Goal: Transaction & Acquisition: Purchase product/service

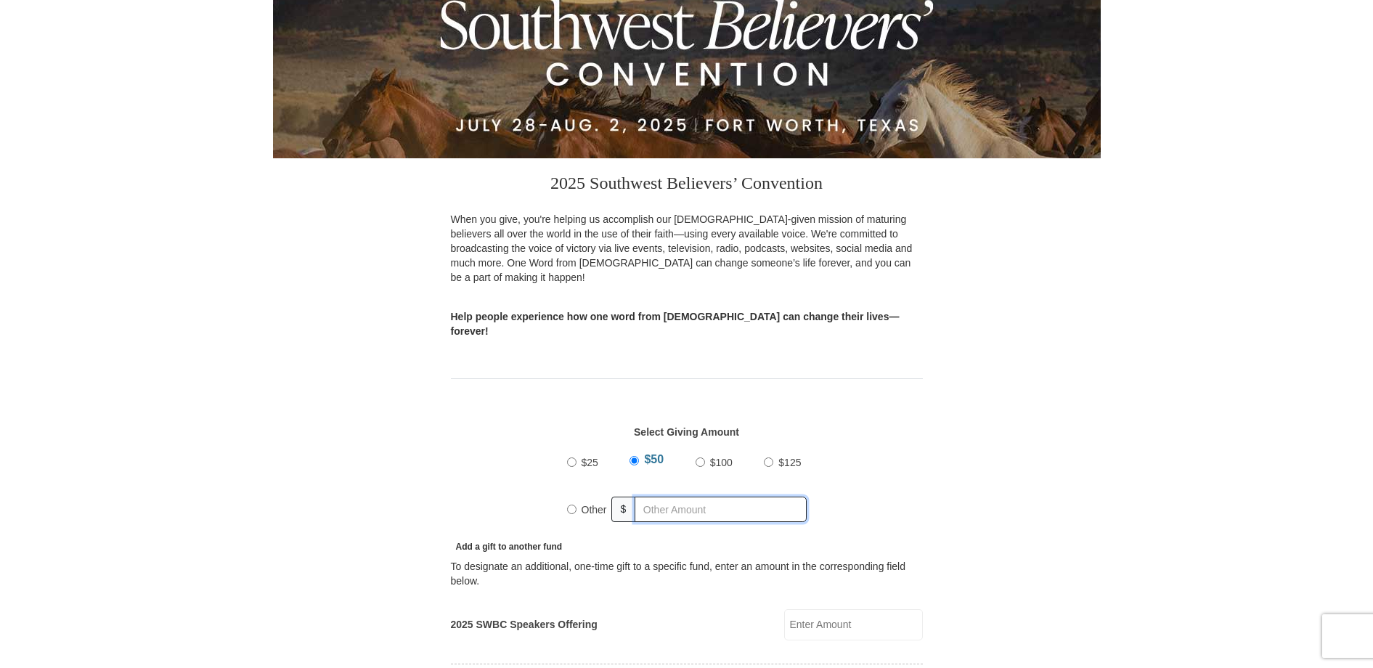
radio input "true"
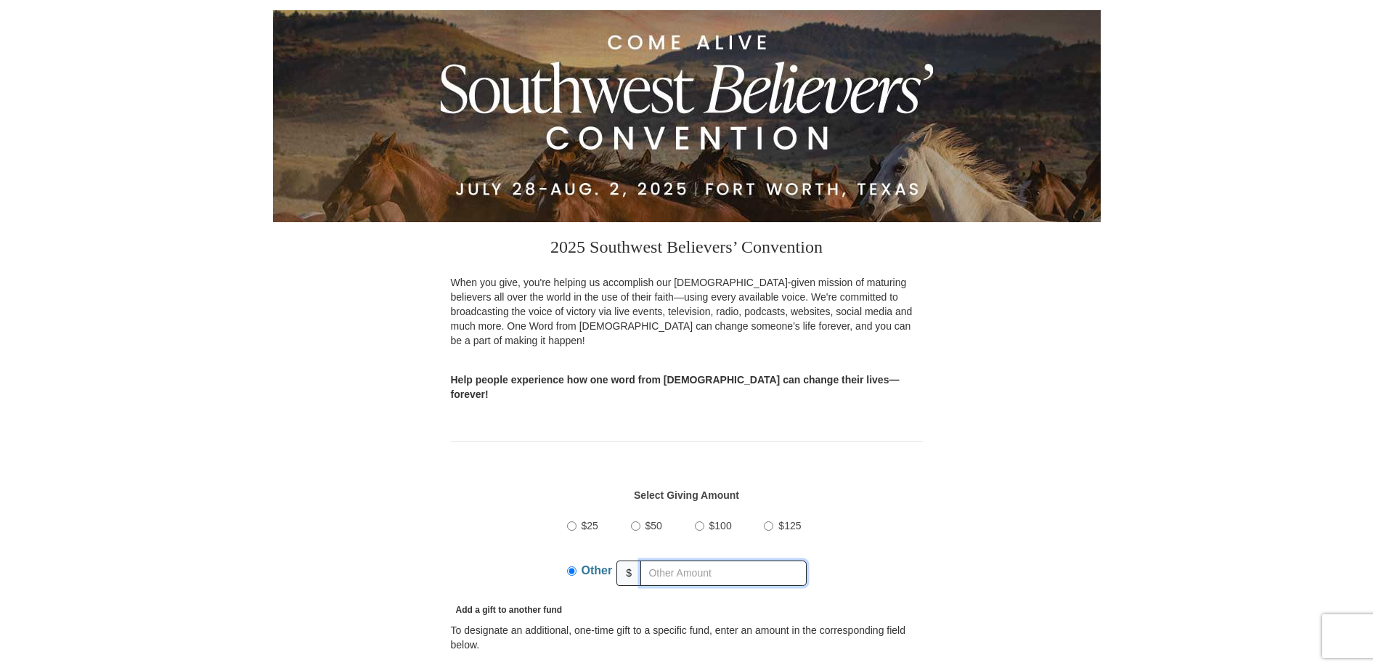
click at [657, 561] on input "text" at bounding box center [724, 573] width 166 height 25
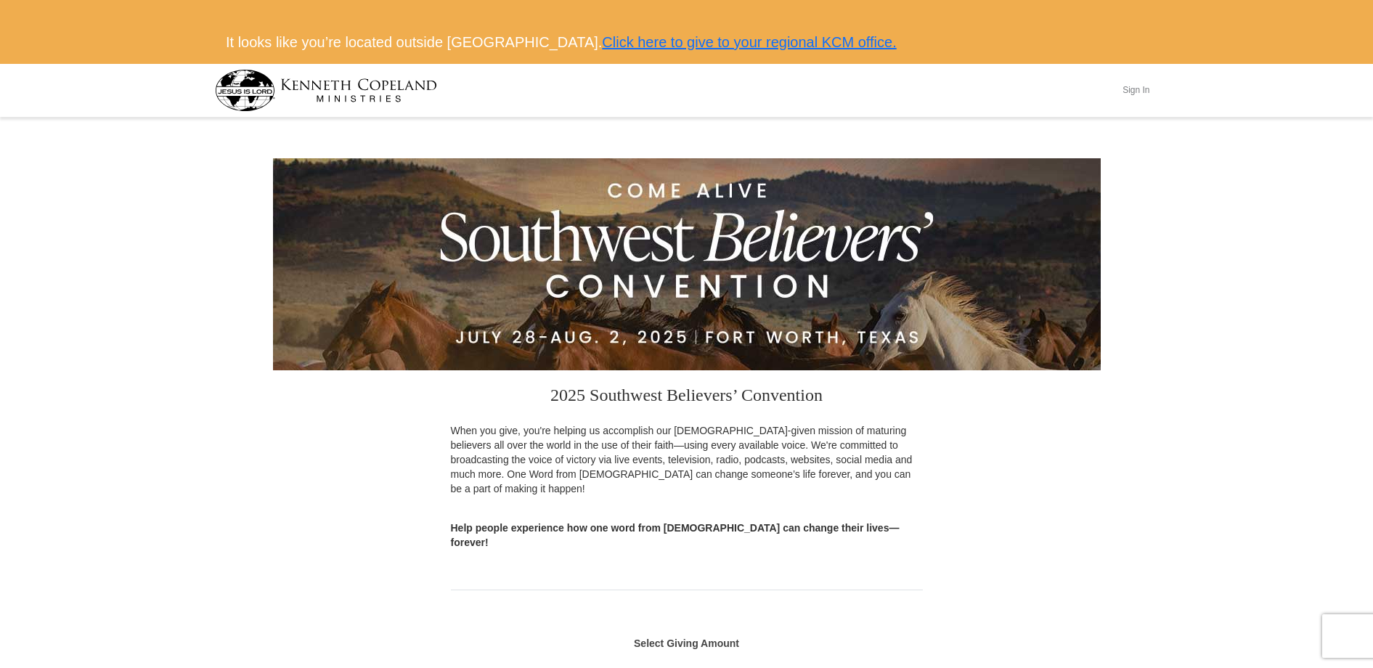
type input "1.99"
click at [1149, 89] on button "Sign In" at bounding box center [1137, 90] width 44 height 23
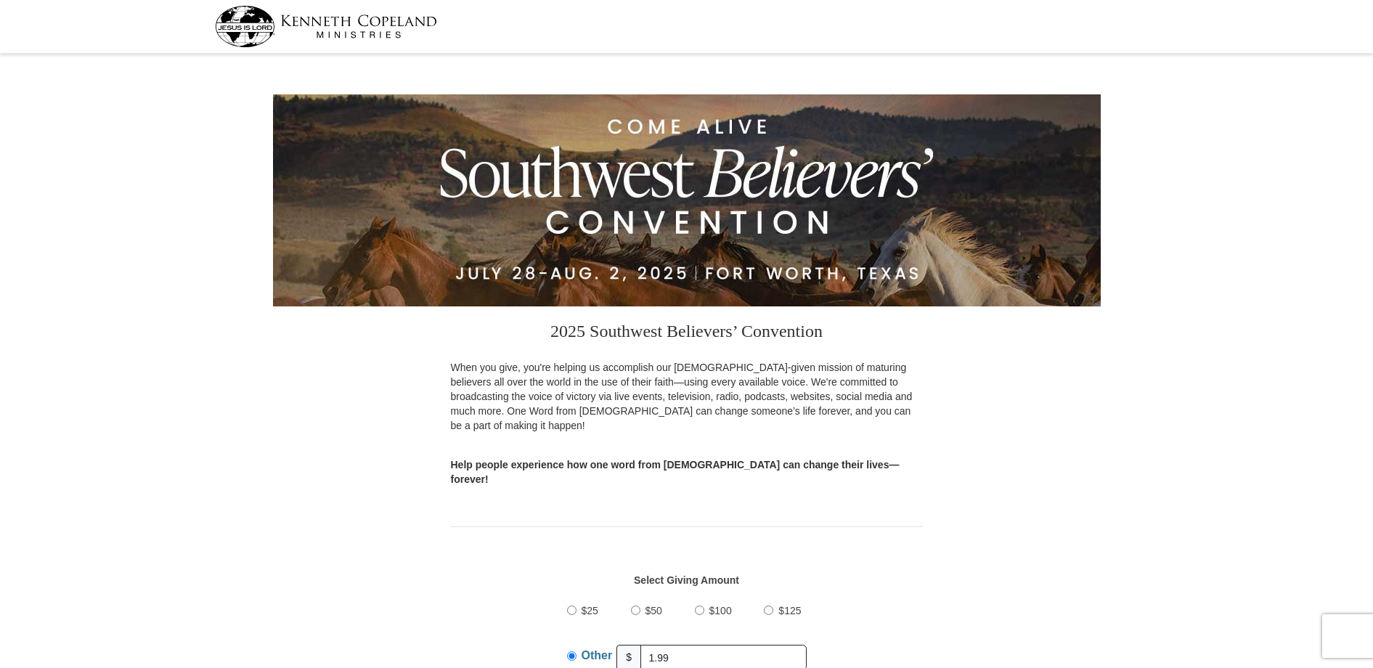
select select "[GEOGRAPHIC_DATA]"
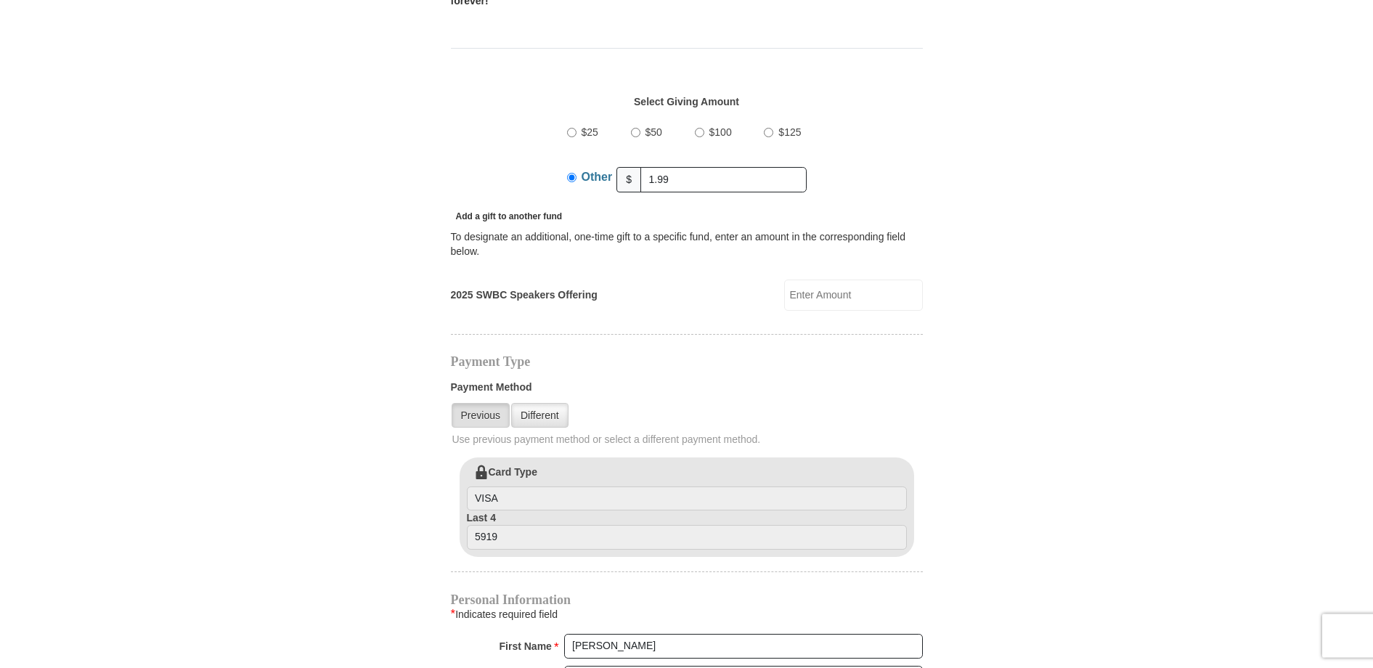
scroll to position [656, 0]
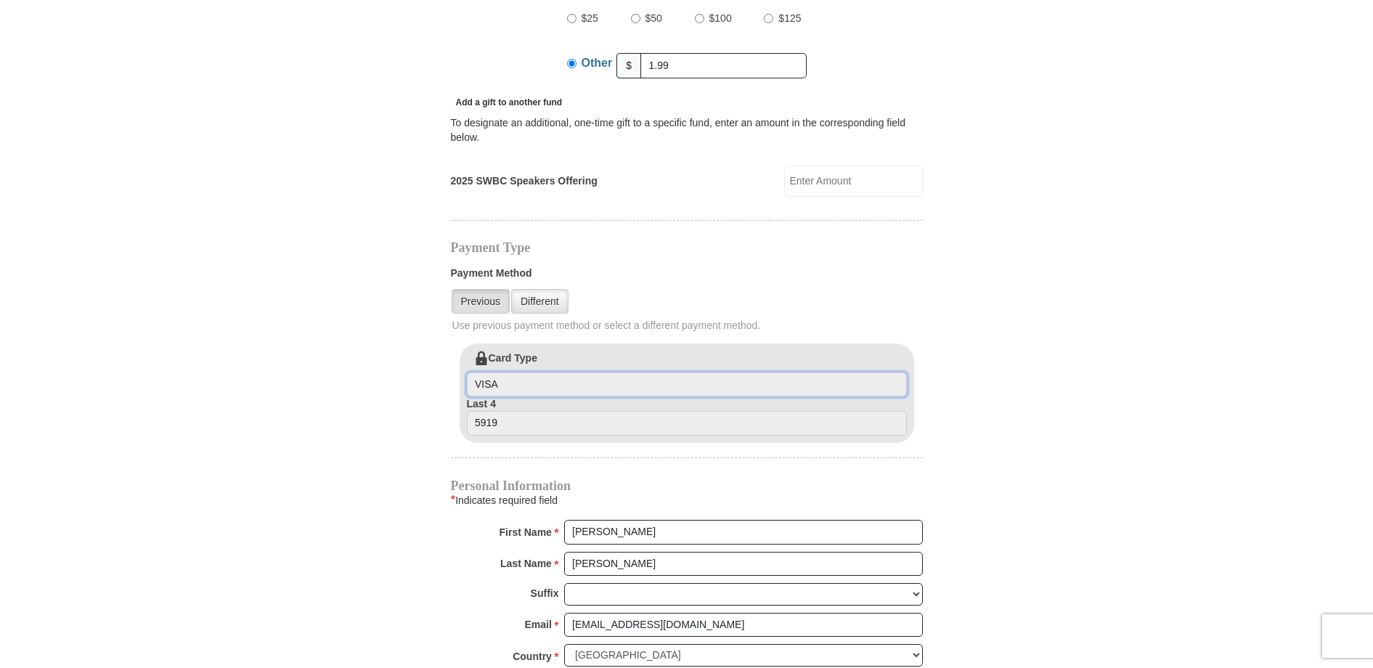
click at [495, 373] on input "VISA" at bounding box center [687, 385] width 440 height 25
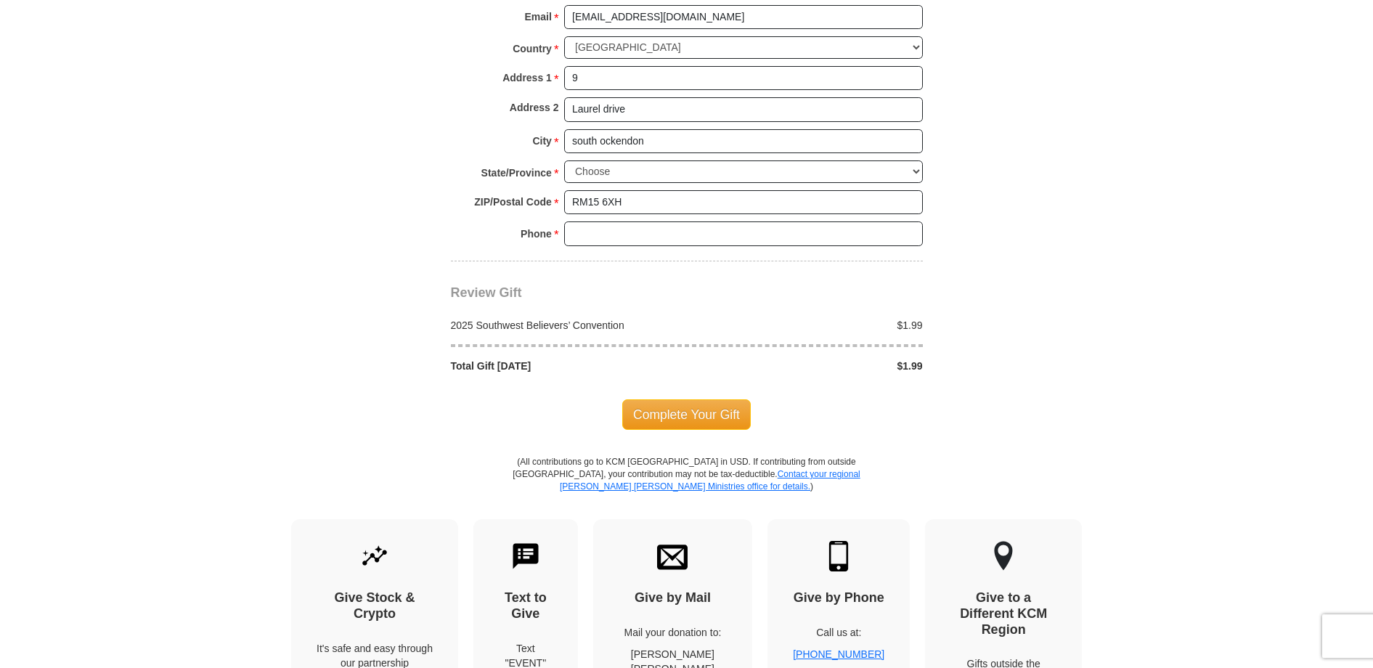
scroll to position [1322, 0]
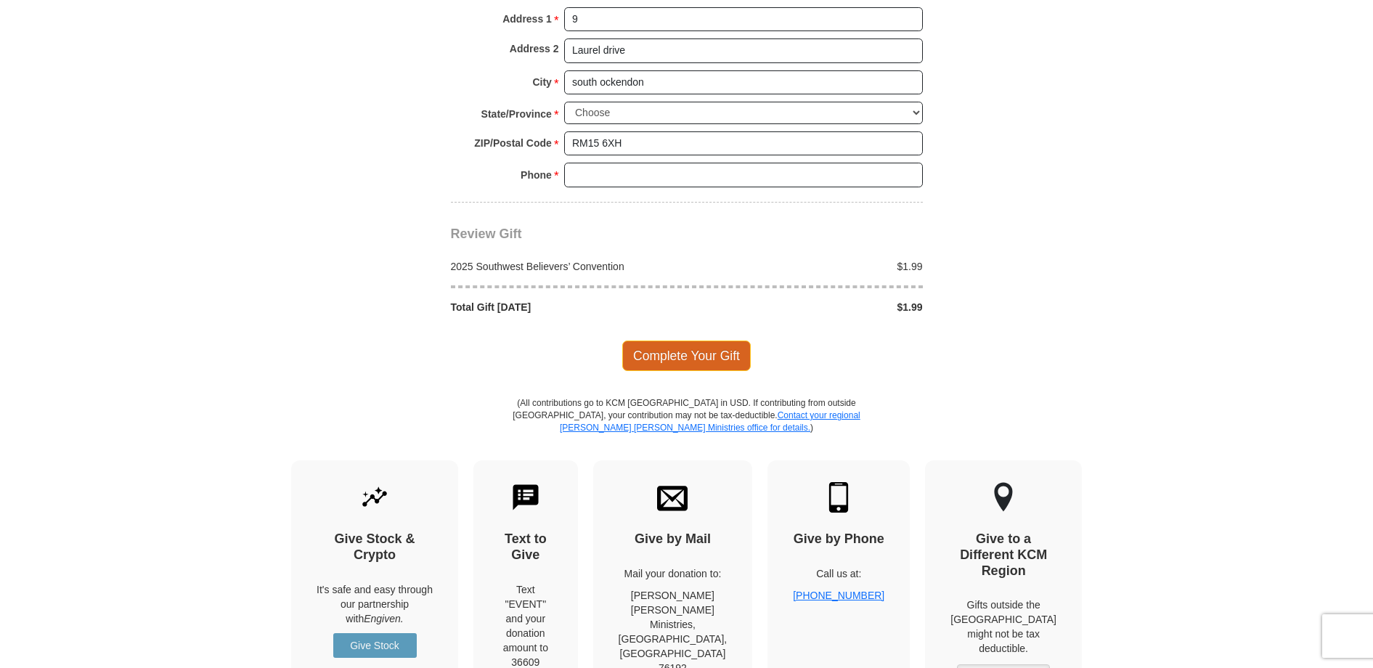
click at [679, 341] on span "Complete Your Gift" at bounding box center [686, 356] width 129 height 31
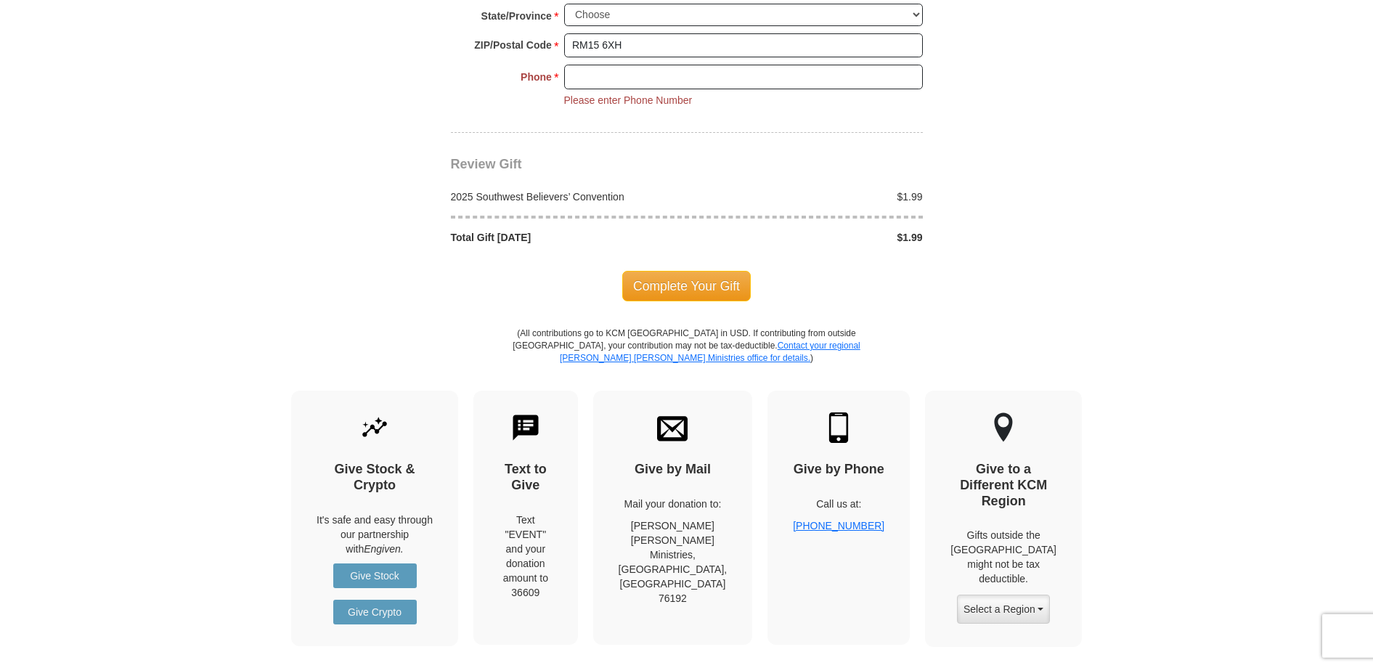
scroll to position [1421, 0]
click at [617, 64] on input "Phone * *" at bounding box center [743, 76] width 359 height 25
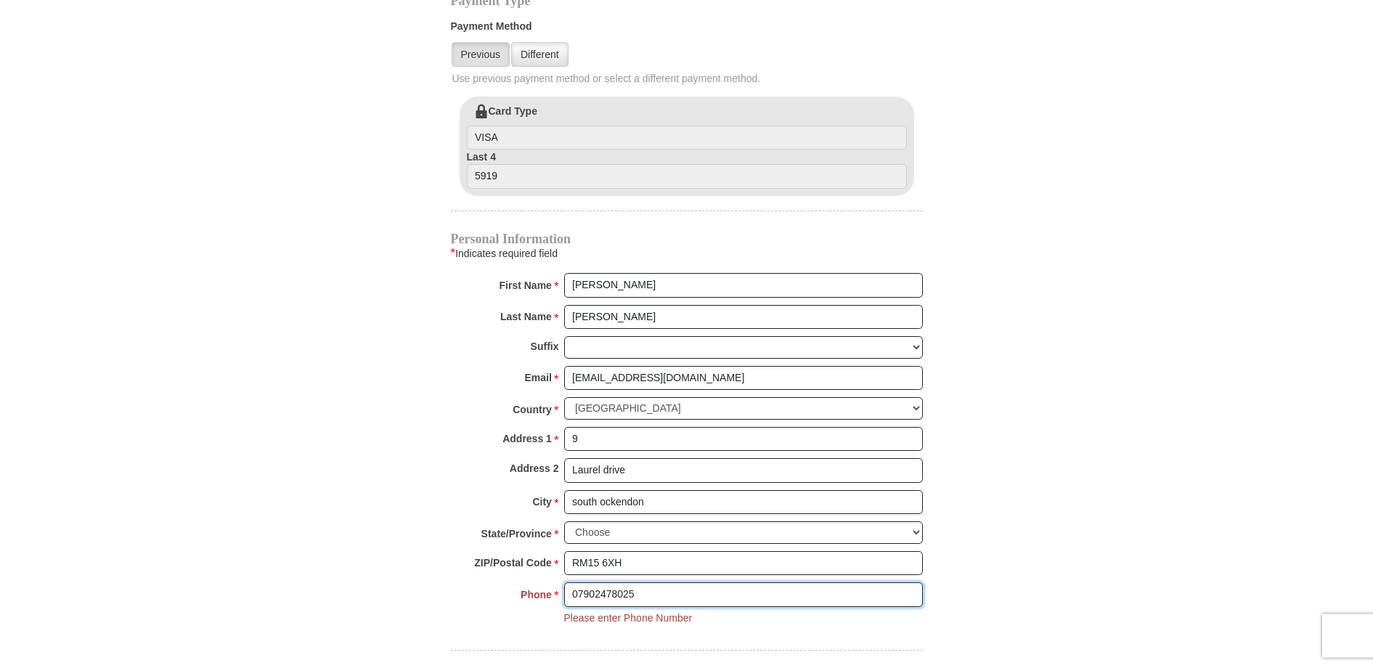
scroll to position [1273, 0]
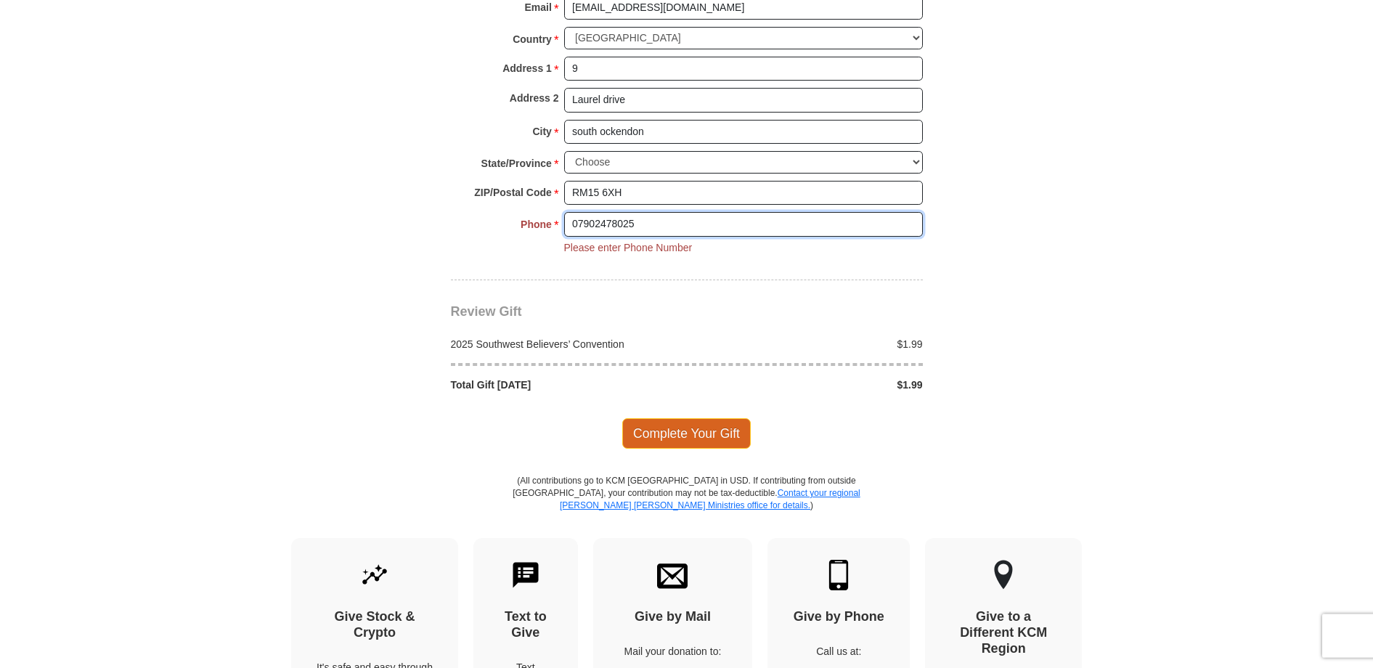
type input "07902478025"
click at [701, 418] on span "Complete Your Gift" at bounding box center [686, 433] width 129 height 31
